Goal: Task Accomplishment & Management: Manage account settings

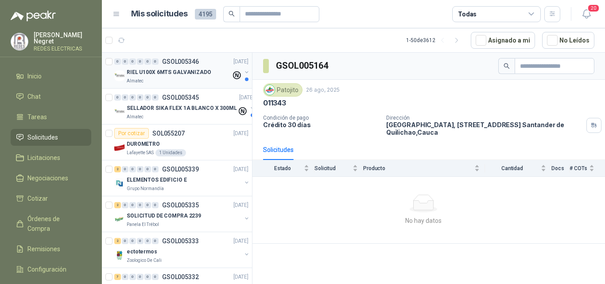
click at [207, 70] on div "RIEL U100X 6MTS GALVANIZADO" at bounding box center [179, 72] width 104 height 11
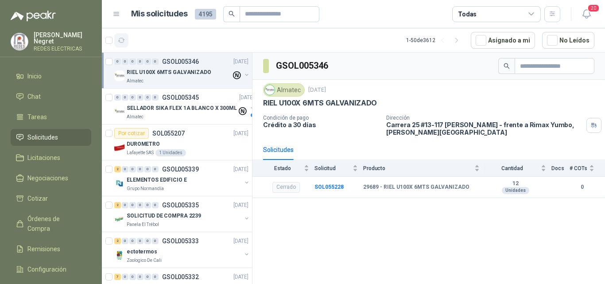
click at [124, 38] on icon "button" at bounding box center [122, 41] width 8 height 8
click at [203, 142] on div "DUROMETRO" at bounding box center [188, 144] width 122 height 11
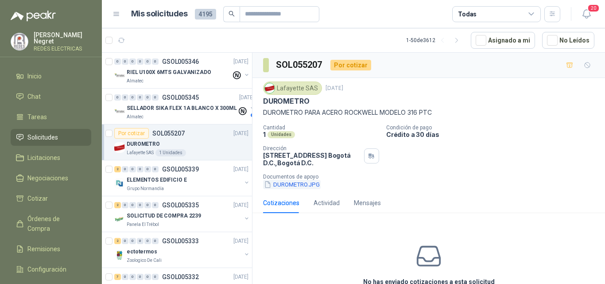
click at [295, 182] on button "DUROMETRO.JPG" at bounding box center [292, 184] width 58 height 9
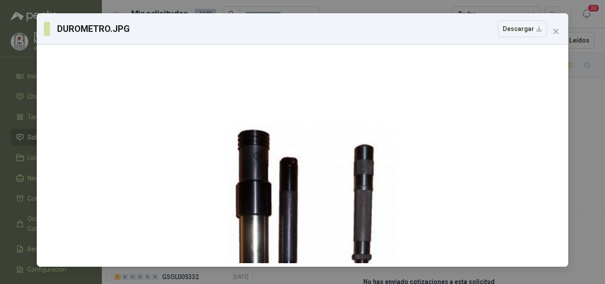
drag, startPoint x: 292, startPoint y: 176, endPoint x: 300, endPoint y: 301, distance: 125.1
click at [300, 283] on html "[PERSON_NAME] REDES ELECTRICAS Inicio Chat Tareas Solicitudes Licitaciones Nego…" at bounding box center [302, 142] width 605 height 284
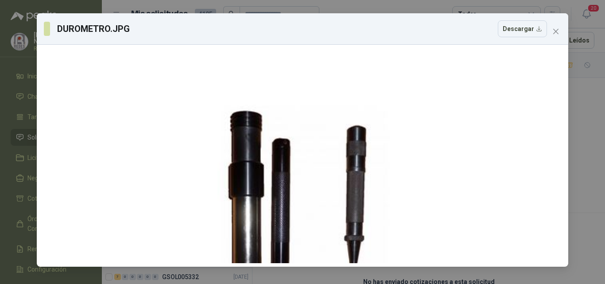
click at [555, 39] on div "DUROMETRO.JPG Descargar" at bounding box center [302, 28] width 531 height 31
click at [555, 31] on icon "close" at bounding box center [555, 31] width 7 height 7
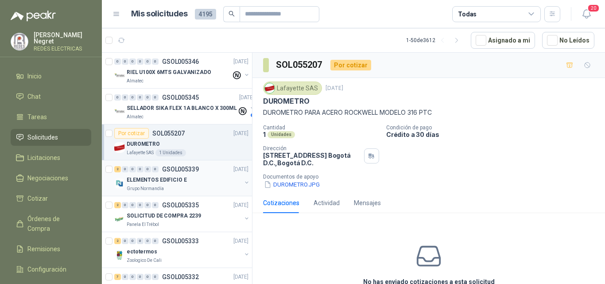
click at [174, 186] on div "Grupo Normandía" at bounding box center [184, 188] width 115 height 7
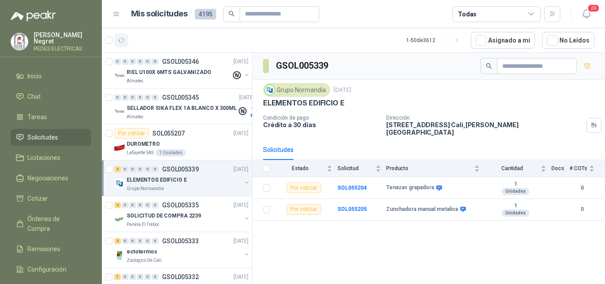
click at [124, 35] on button "button" at bounding box center [121, 40] width 14 height 14
click at [121, 35] on button "button" at bounding box center [121, 40] width 14 height 14
click at [49, 244] on span "Remisiones" at bounding box center [43, 249] width 33 height 10
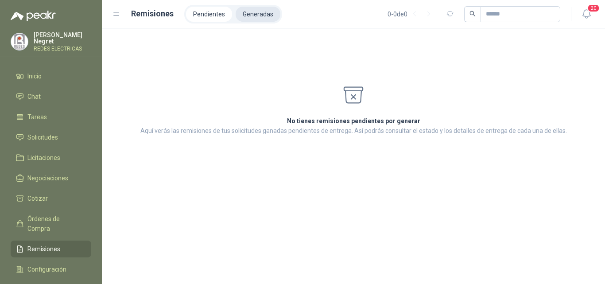
click at [267, 10] on li "Generadas" at bounding box center [258, 14] width 45 height 15
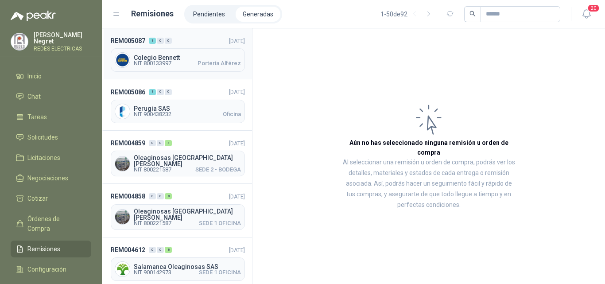
click at [211, 63] on span "Portería Alférez" at bounding box center [218, 63] width 43 height 5
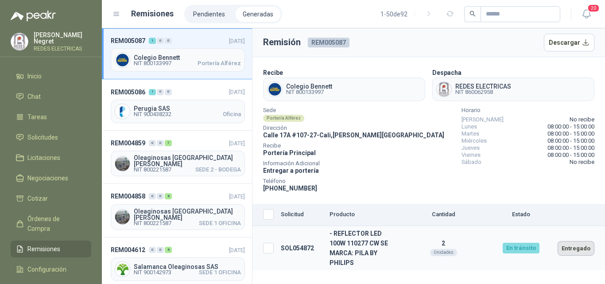
click at [576, 243] on button "Entregado" at bounding box center [575, 248] width 37 height 15
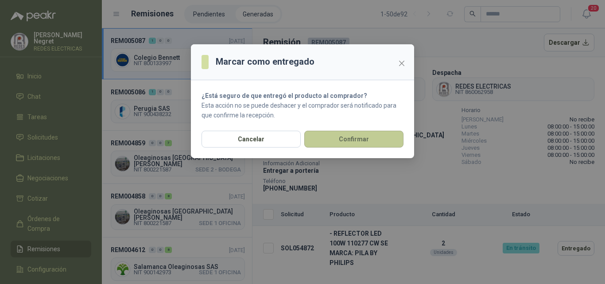
click at [344, 135] on button "Confirmar" at bounding box center [353, 139] width 99 height 17
